Goal: Information Seeking & Learning: Learn about a topic

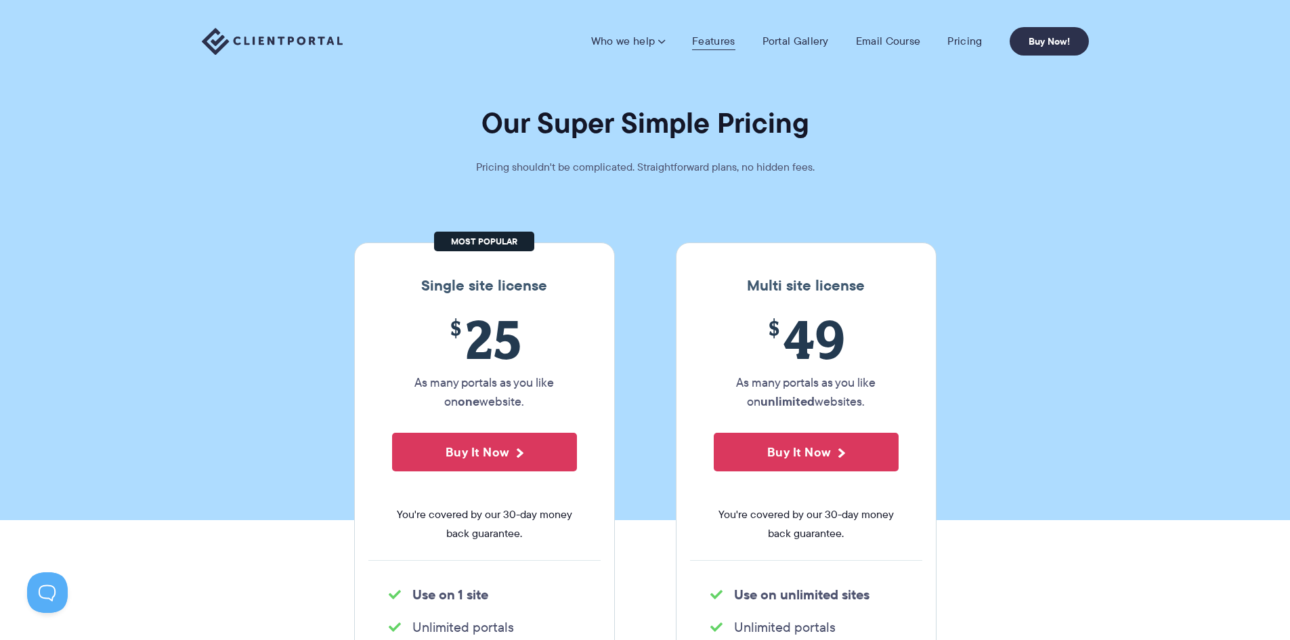
click at [720, 39] on link "Features" at bounding box center [713, 42] width 43 height 14
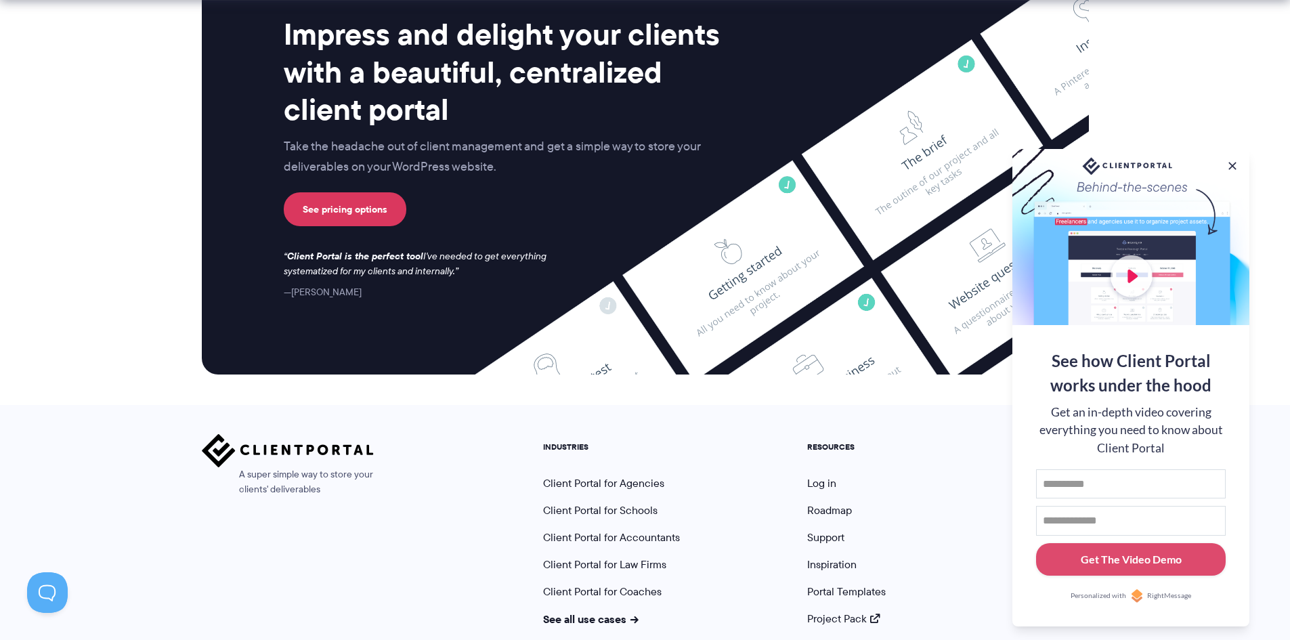
scroll to position [3548, 0]
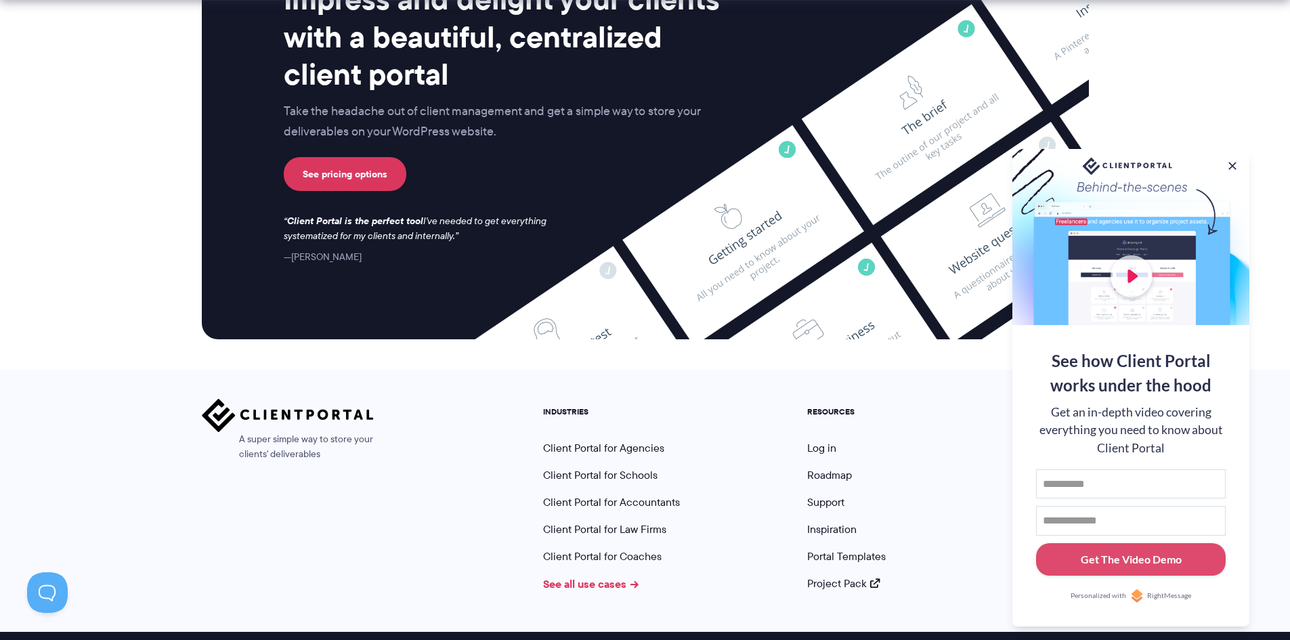
click at [622, 575] on link "See all use cases" at bounding box center [591, 583] width 96 height 16
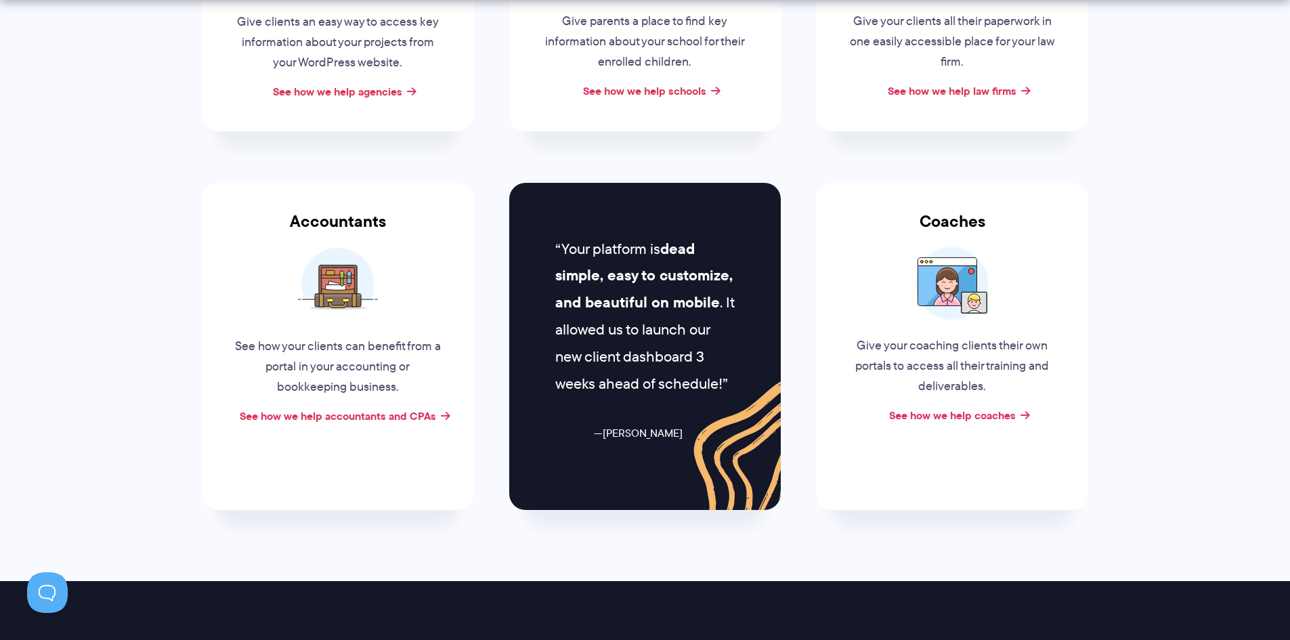
scroll to position [454, 0]
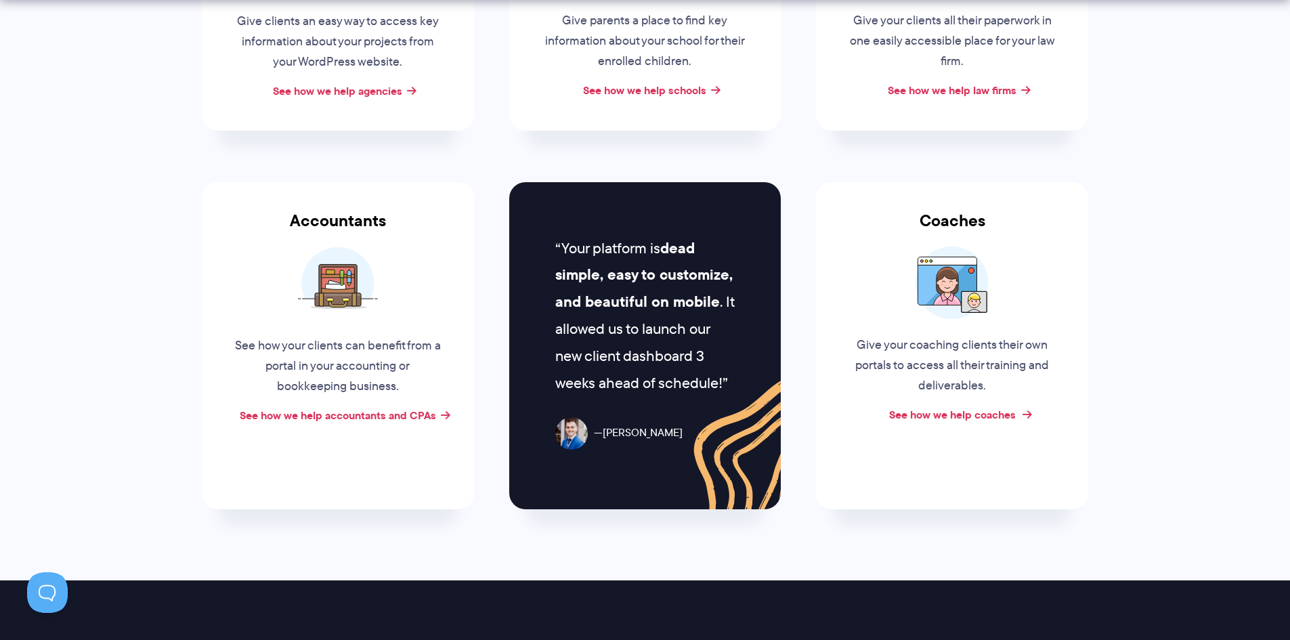
click at [980, 416] on link "See how we help coaches" at bounding box center [952, 414] width 127 height 16
